Goal: Task Accomplishment & Management: Use online tool/utility

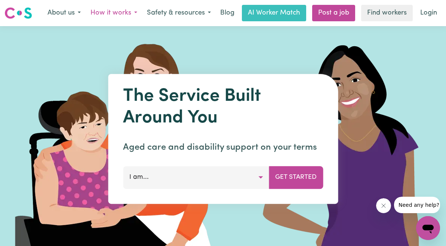
click at [118, 14] on button "How it works" at bounding box center [114, 13] width 56 height 16
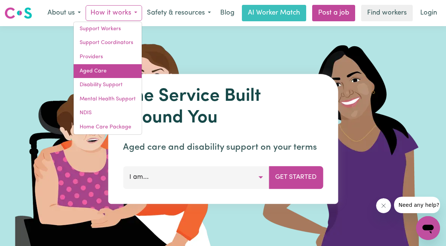
click at [93, 72] on link "Aged Care" at bounding box center [108, 71] width 68 height 14
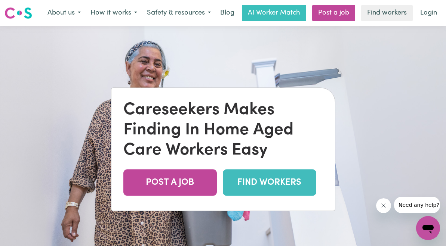
click at [278, 185] on link "FIND WORKERS" at bounding box center [269, 182] width 93 height 27
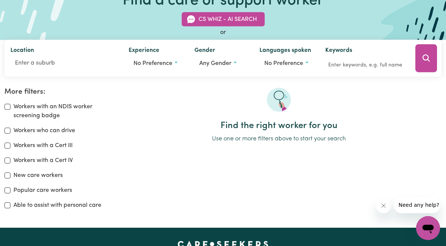
scroll to position [64, 0]
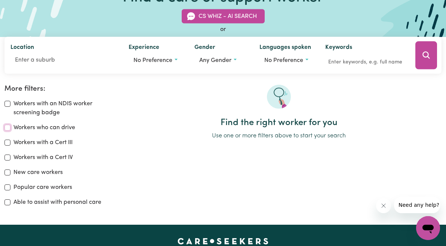
click at [8, 126] on input "Workers who can drive" at bounding box center [7, 128] width 6 height 6
checkbox input "true"
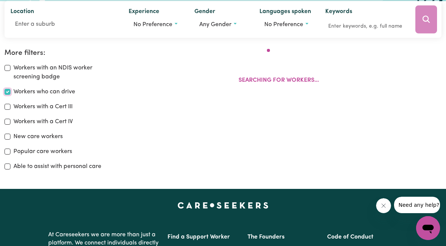
scroll to position [125, 0]
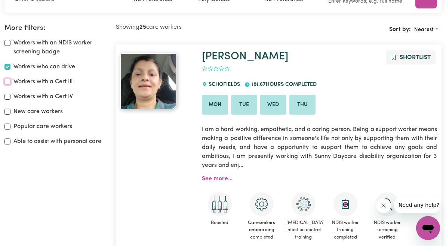
click at [6, 83] on input "Workers with a Cert III" at bounding box center [7, 82] width 6 height 6
checkbox input "true"
click at [8, 42] on input "Workers with an NDIS worker screening badge" at bounding box center [7, 43] width 6 height 6
checkbox input "true"
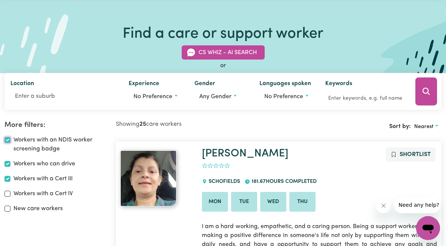
scroll to position [32, 0]
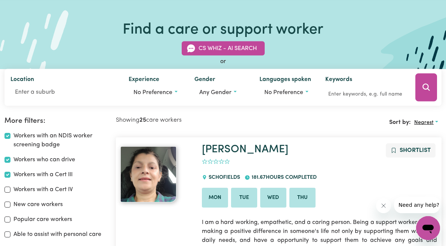
click at [419, 121] on span "Nearest" at bounding box center [423, 123] width 19 height 6
click at [406, 139] on link "Nearest" at bounding box center [411, 140] width 59 height 15
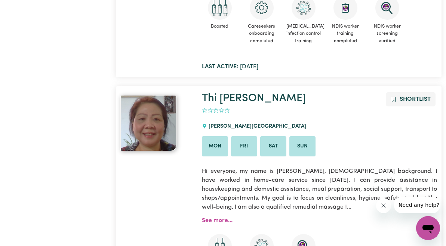
scroll to position [0, 0]
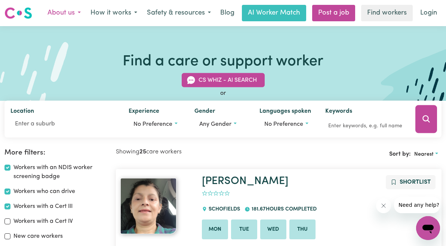
click at [59, 11] on button "About us" at bounding box center [64, 13] width 43 height 16
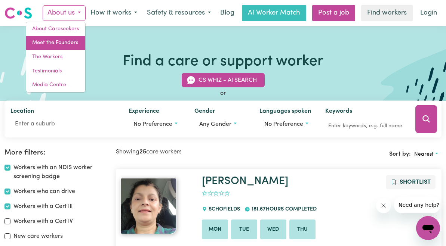
click at [56, 43] on link "Meet the Founders" at bounding box center [55, 43] width 59 height 14
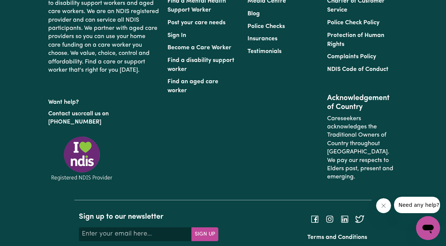
scroll to position [756, 0]
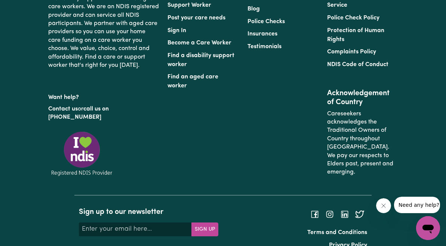
radio input "true"
